Goal: Task Accomplishment & Management: Use online tool/utility

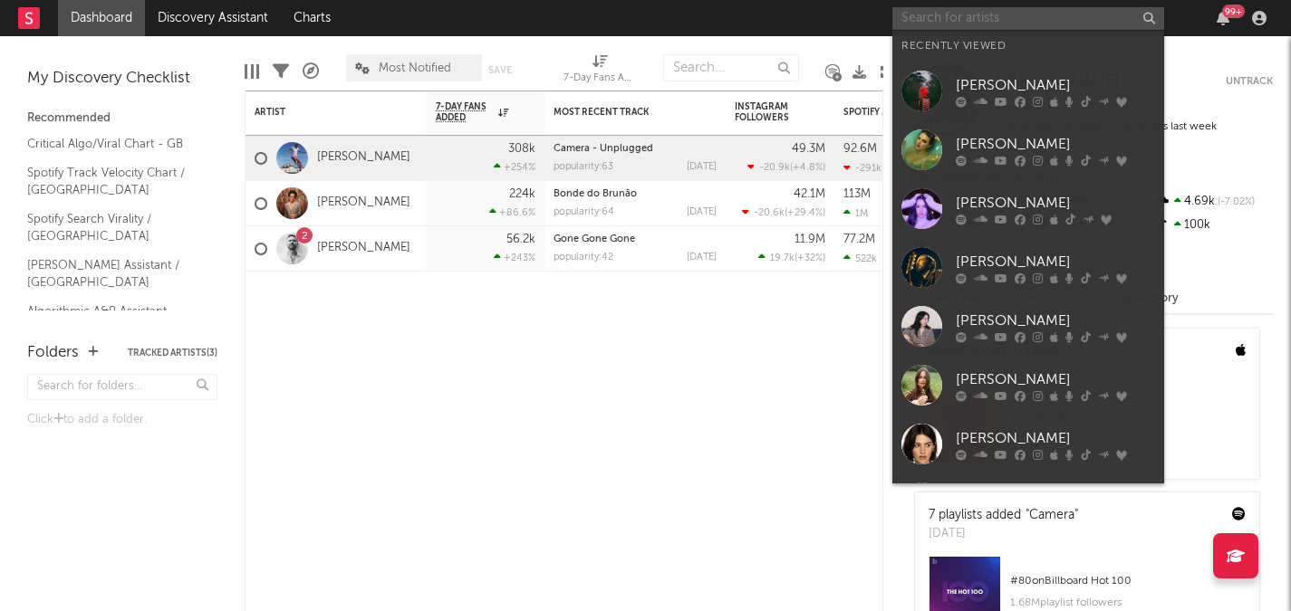
click at [1050, 22] on input "text" at bounding box center [1028, 18] width 272 height 23
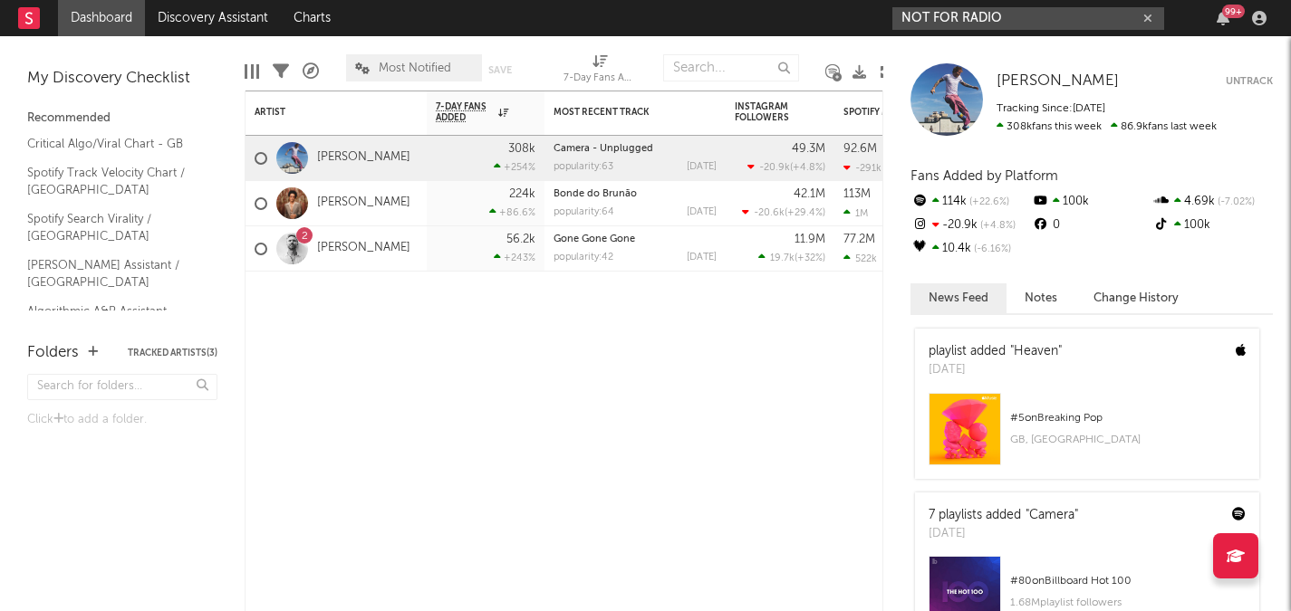
type input "NOT FOR RADI"
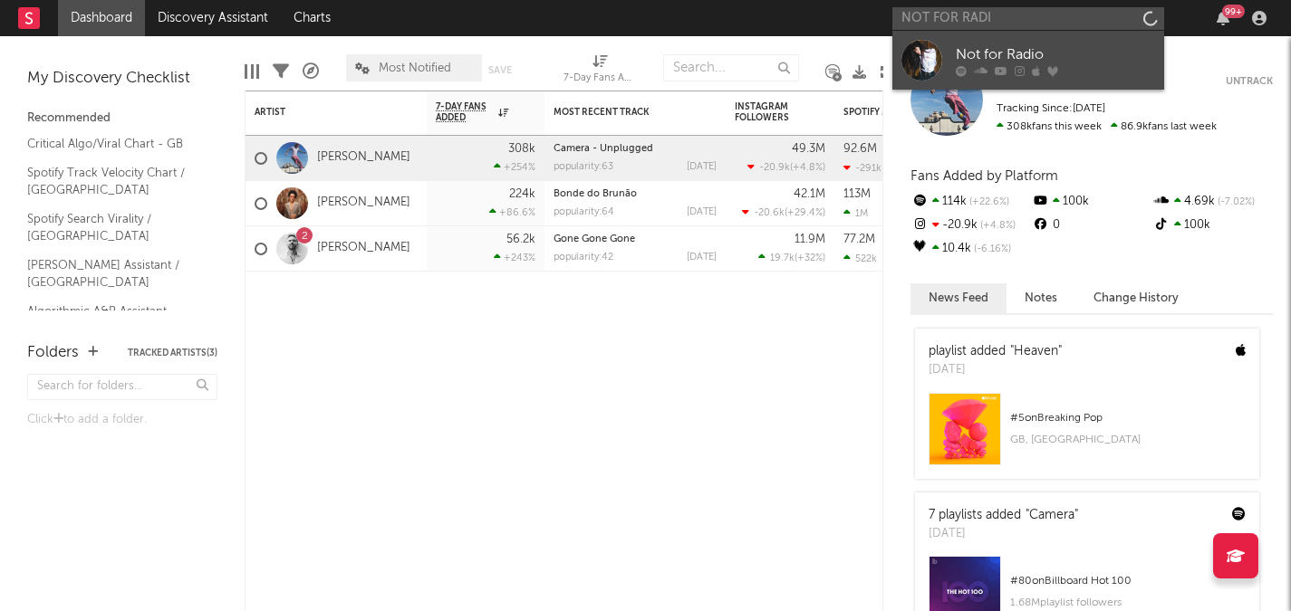
click at [1014, 44] on div "Not for Radio" at bounding box center [1055, 54] width 199 height 22
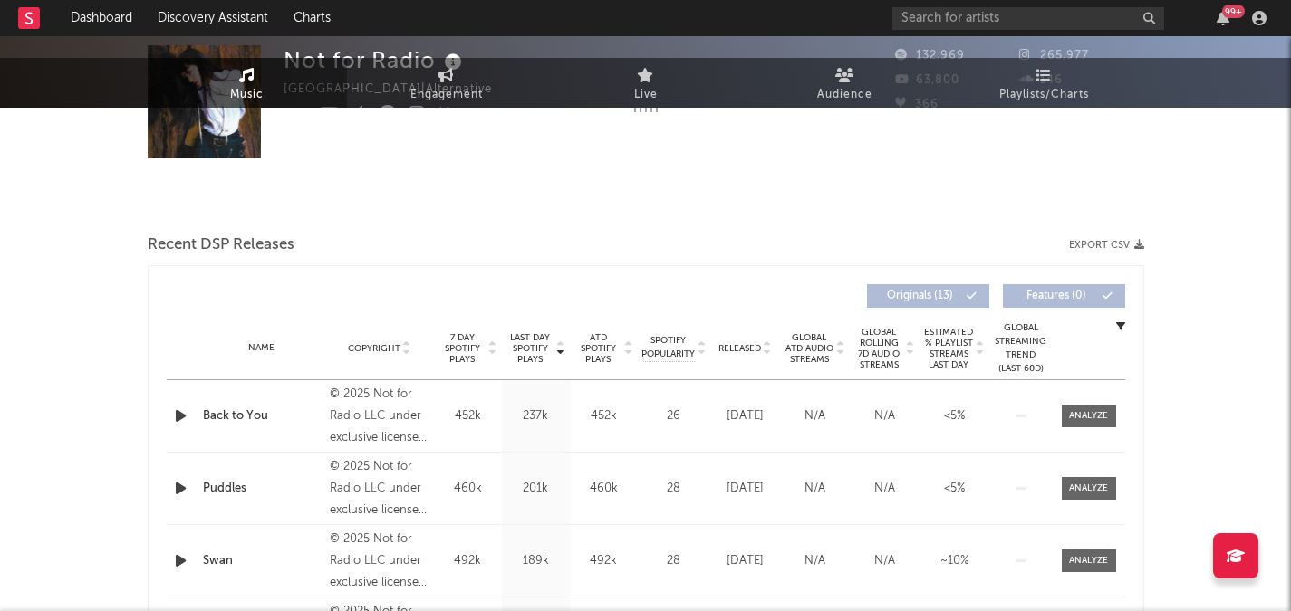
select select "1w"
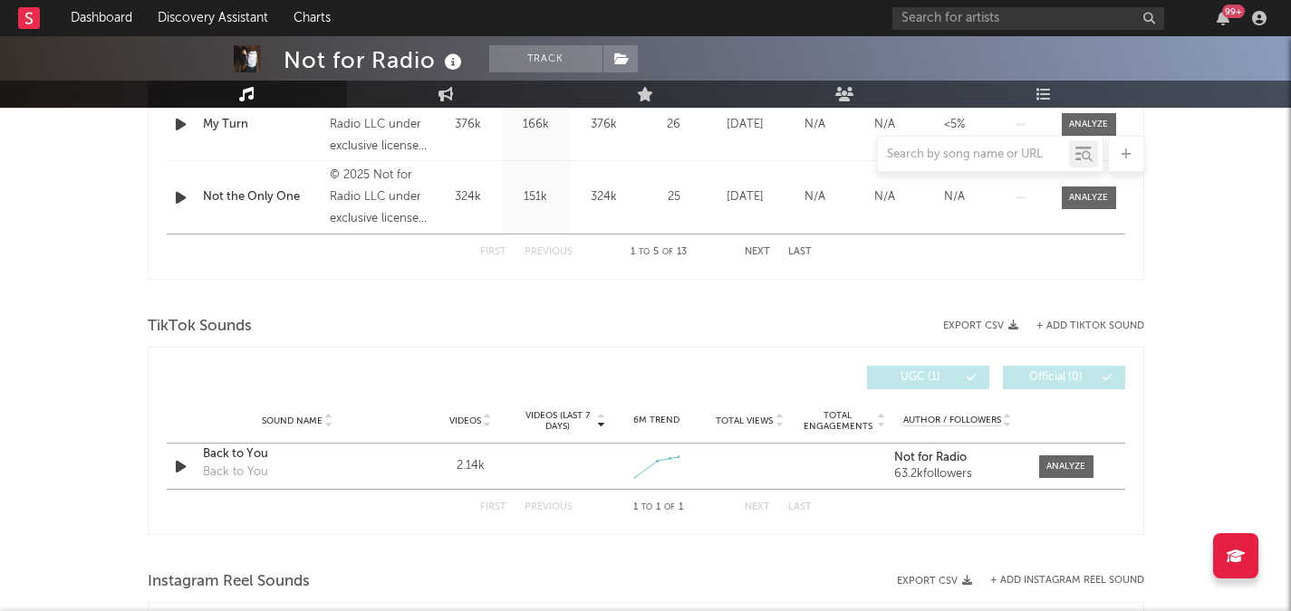
scroll to position [1015, 0]
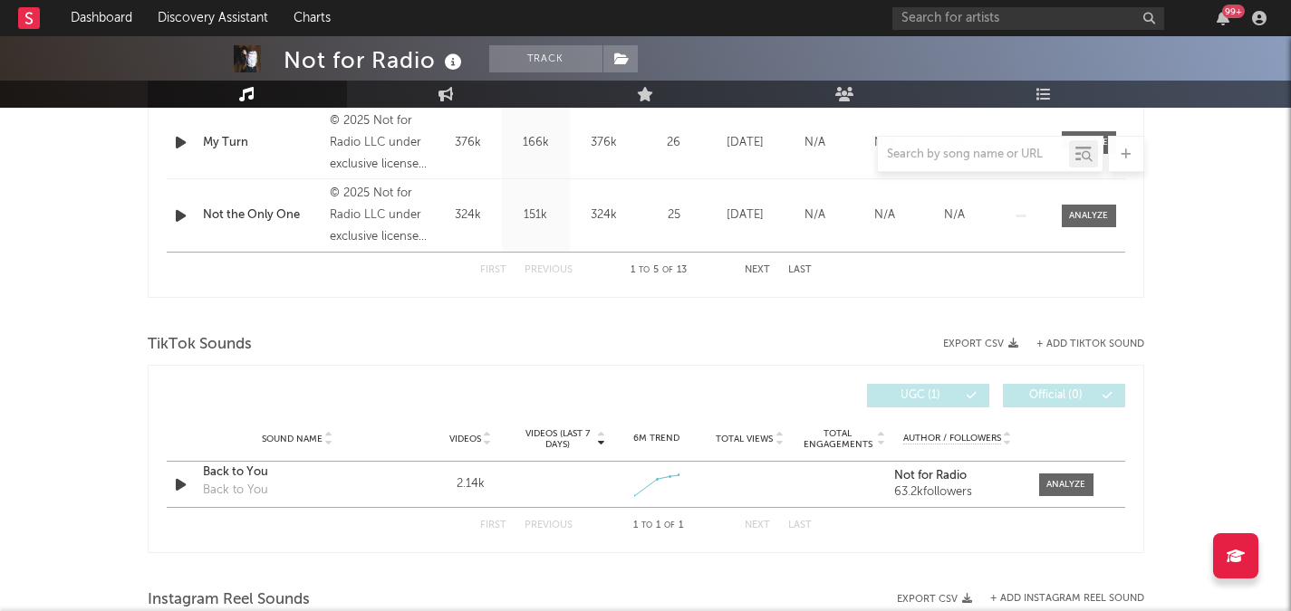
click at [1129, 332] on div "TikTok Sounds" at bounding box center [646, 345] width 996 height 31
click at [1085, 348] on button "+ Add TikTok Sound" at bounding box center [1090, 345] width 108 height 10
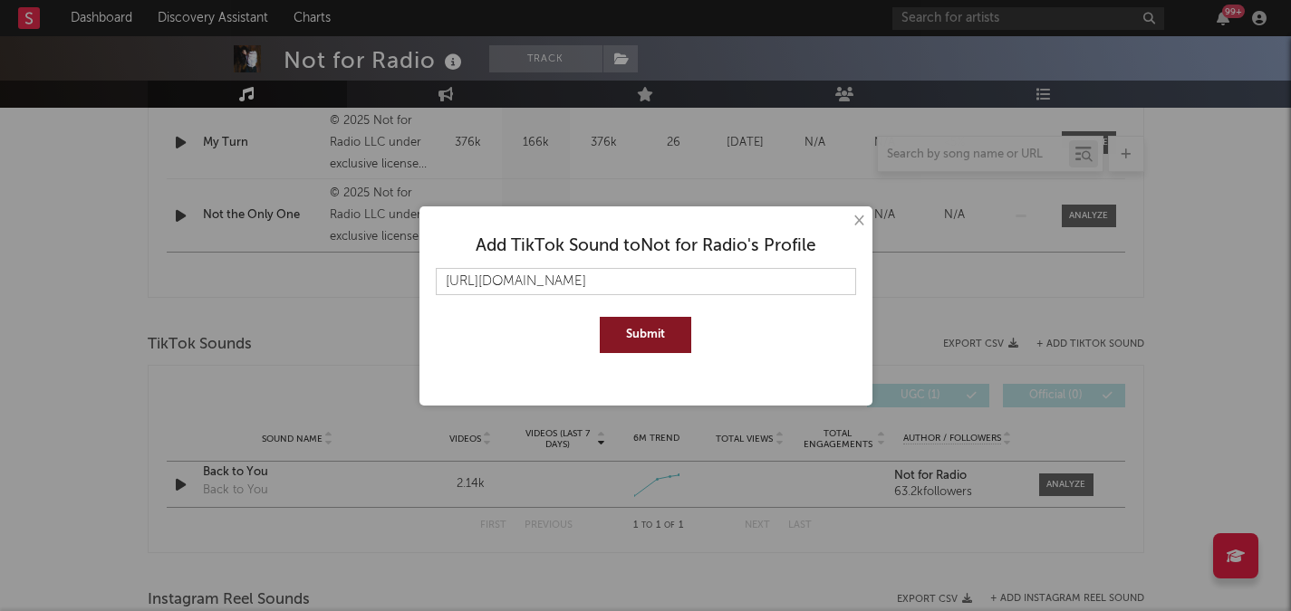
scroll to position [0, 4628]
type input "https://www.tiktok.com/music/Back-to-You-7558269632743770129?_d=secCgYIASAHKAES…"
click at [660, 321] on button "Submit" at bounding box center [645, 335] width 91 height 36
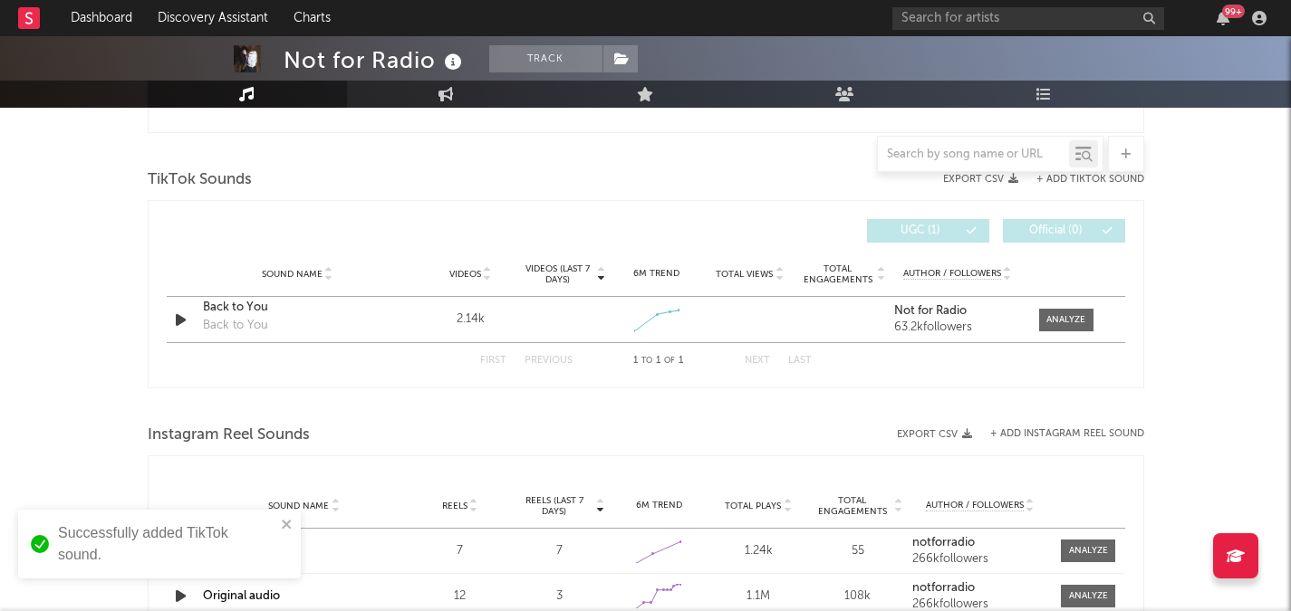
scroll to position [1210, 0]
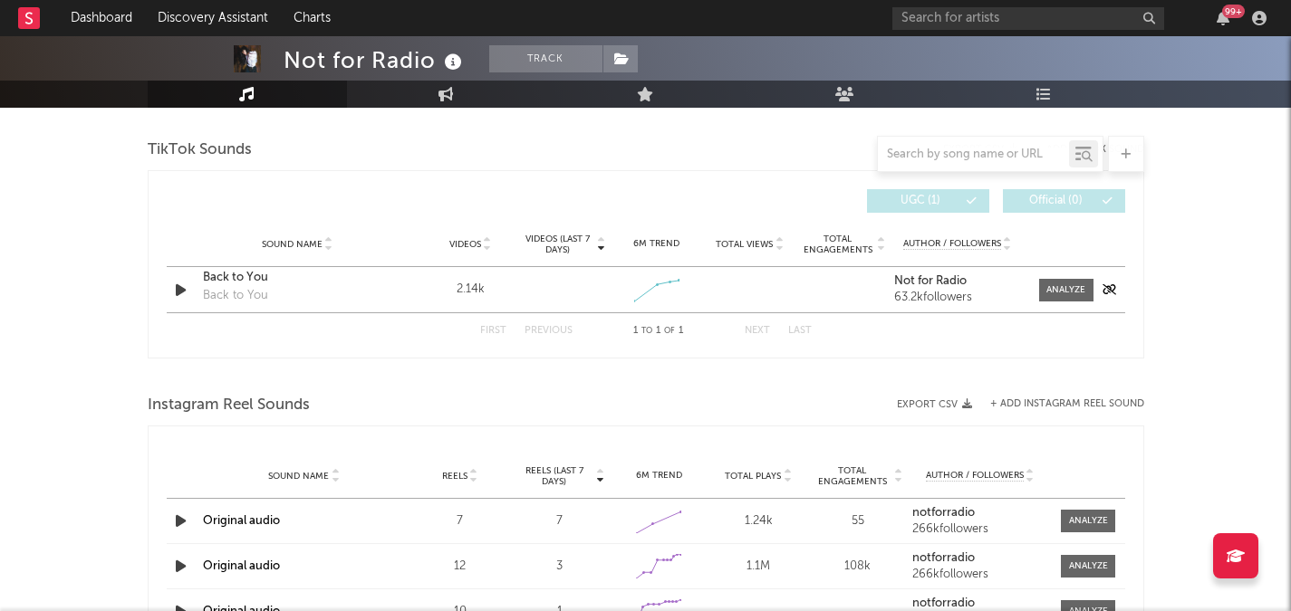
click at [181, 294] on icon "button" at bounding box center [180, 290] width 19 height 23
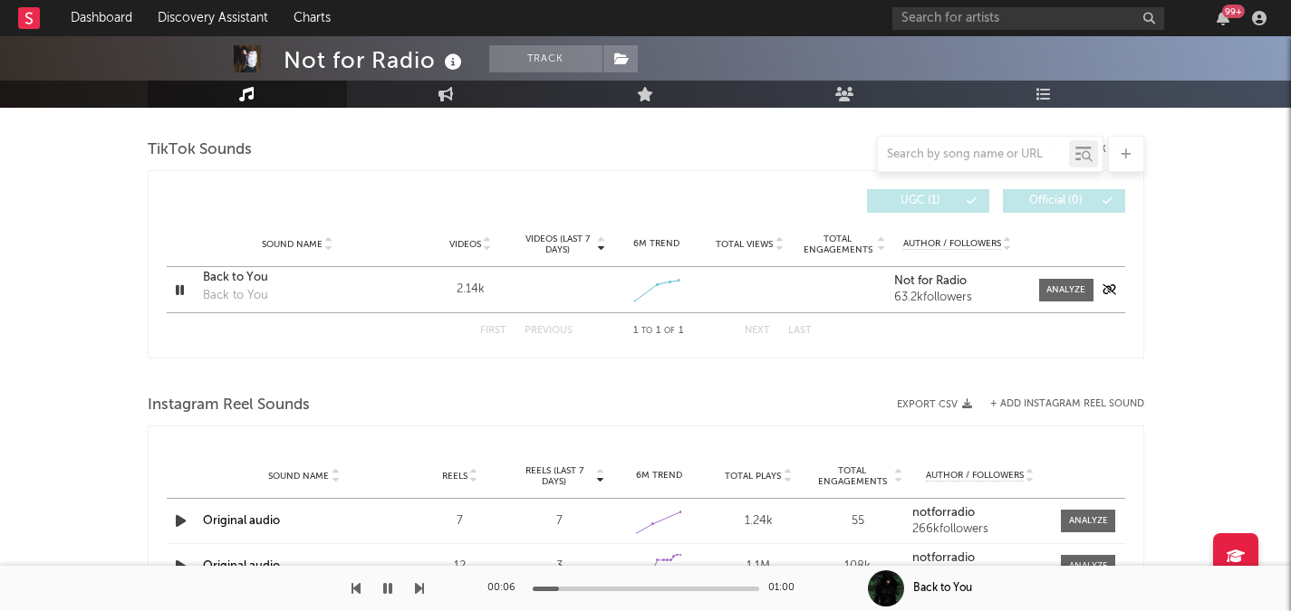
click at [178, 288] on icon "button" at bounding box center [179, 290] width 17 height 23
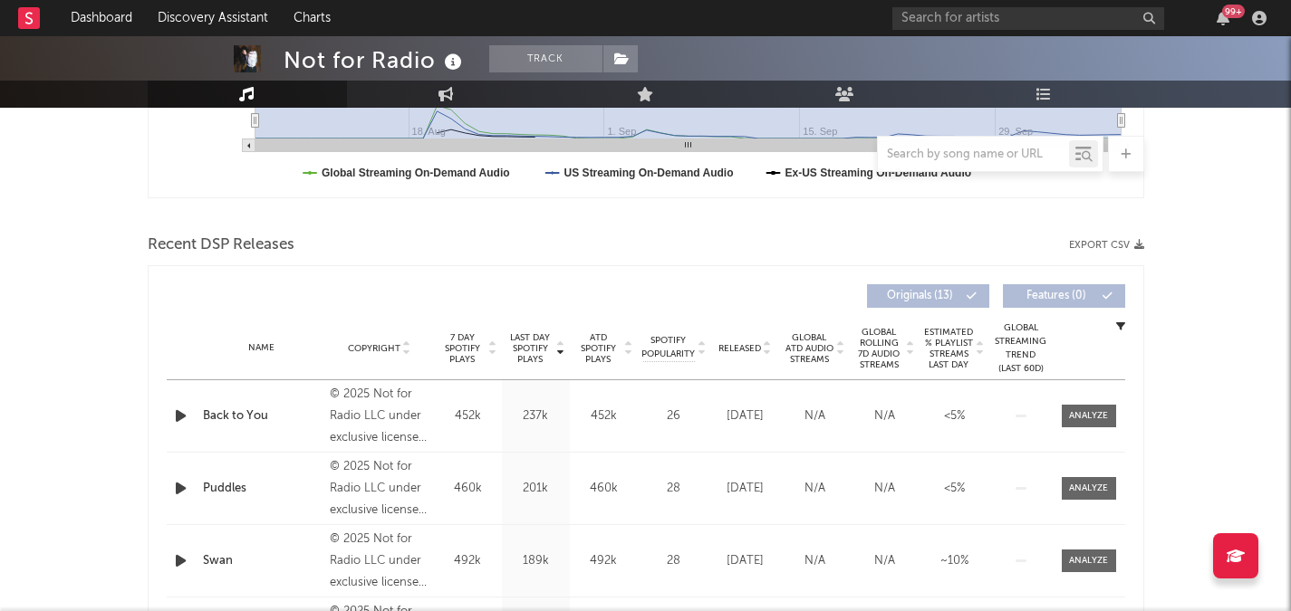
scroll to position [459, 0]
